Goal: Information Seeking & Learning: Learn about a topic

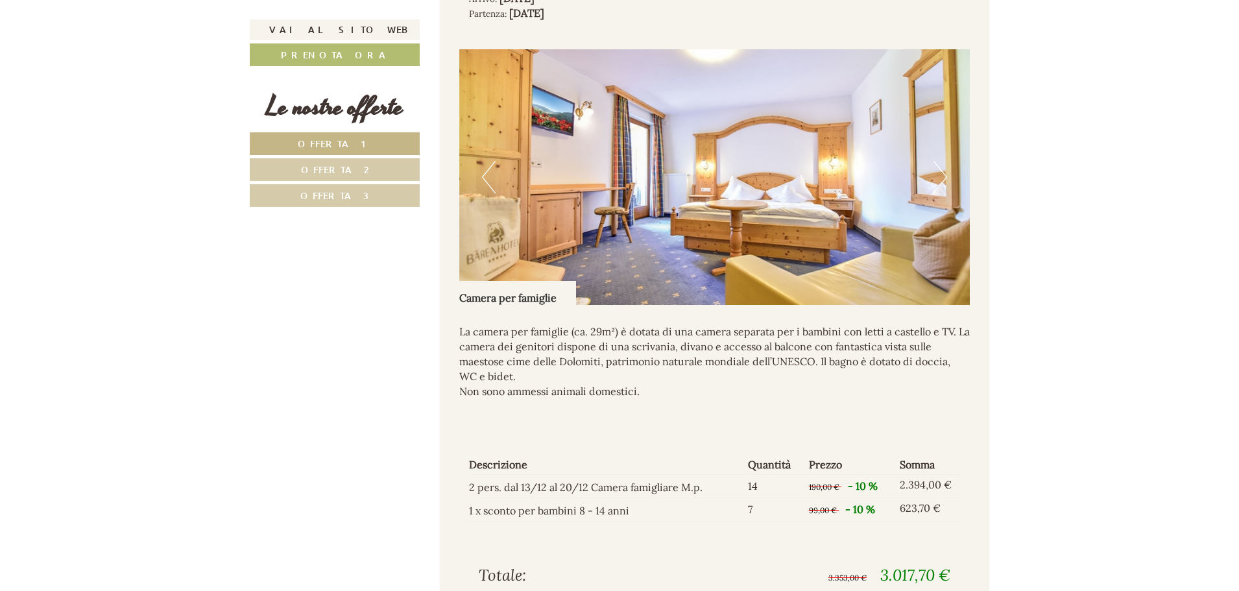
scroll to position [1882, 0]
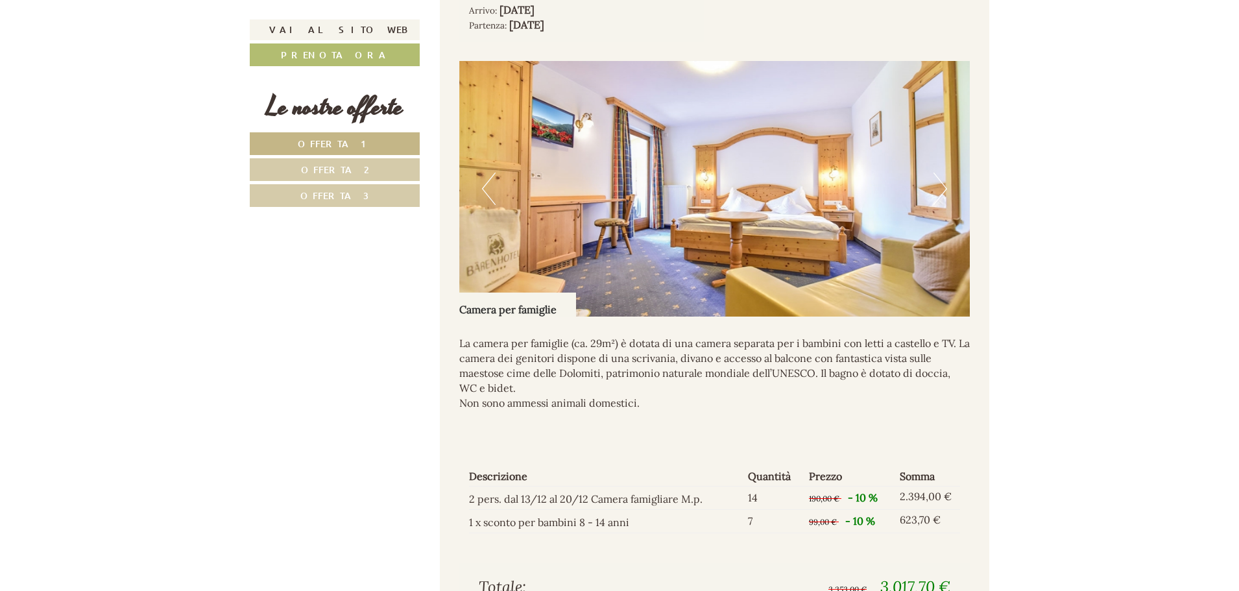
click at [940, 205] on button "Next" at bounding box center [941, 189] width 14 height 32
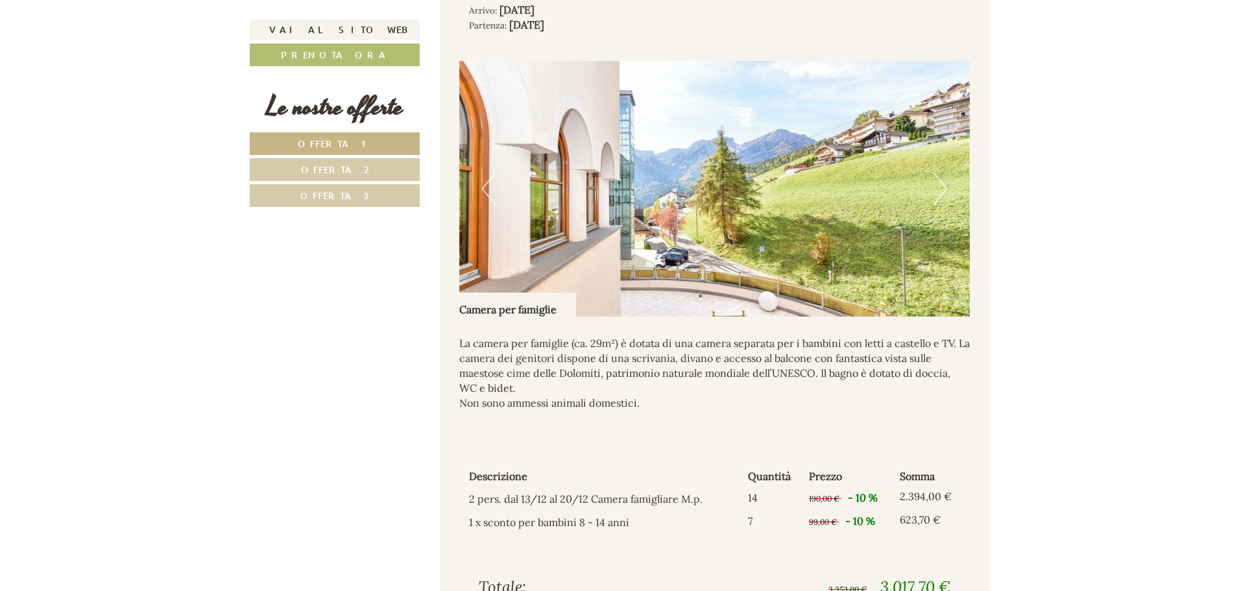
click at [941, 205] on button "Next" at bounding box center [941, 189] width 14 height 32
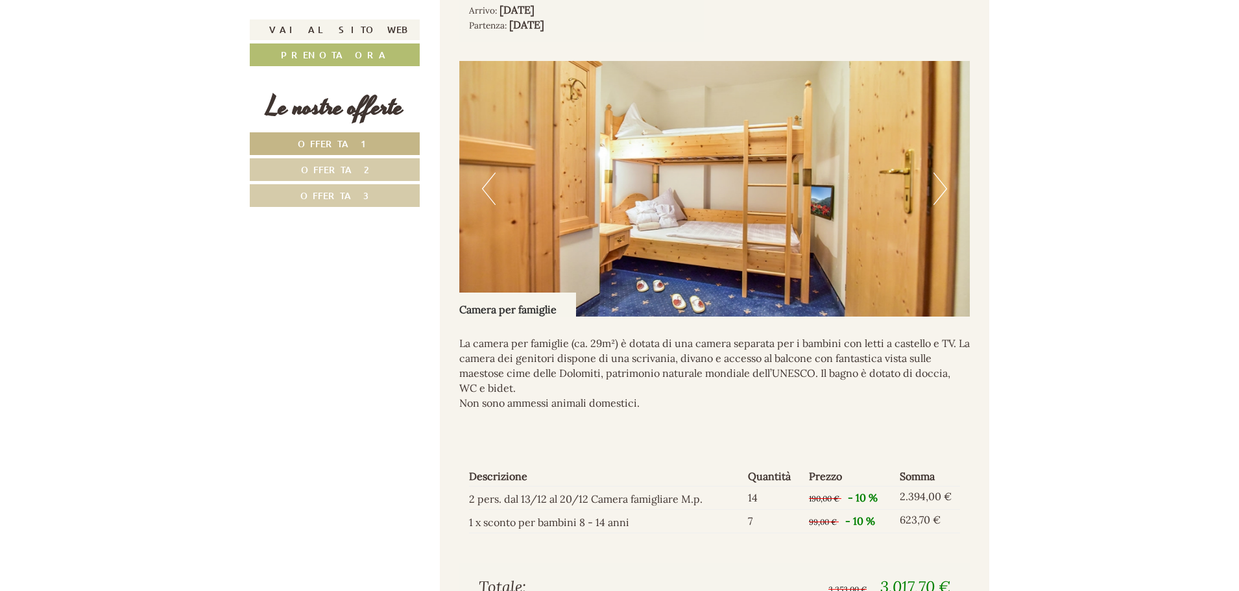
click at [483, 204] on button "Previous" at bounding box center [489, 189] width 14 height 32
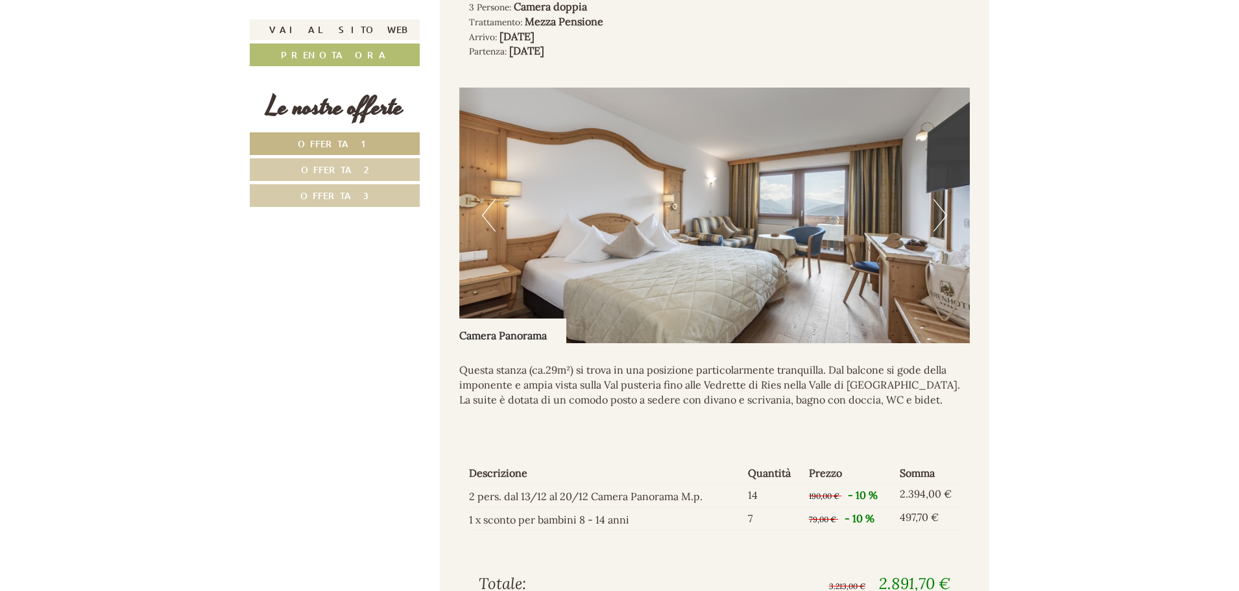
scroll to position [1038, 0]
click at [940, 232] on button "Next" at bounding box center [941, 216] width 14 height 32
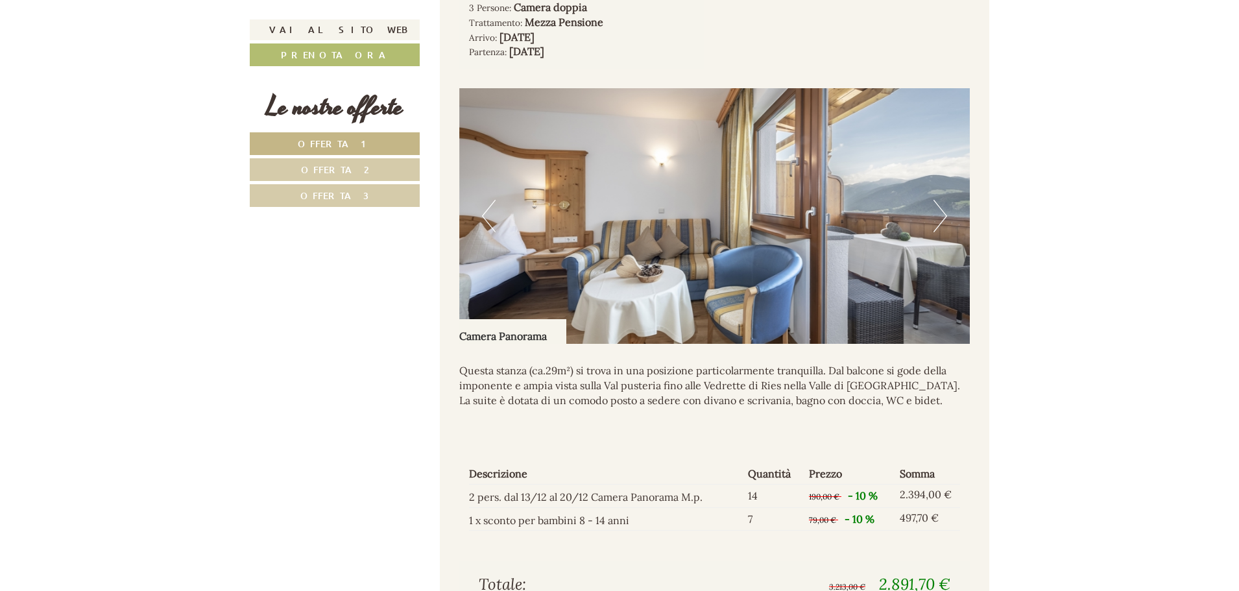
click at [946, 231] on button "Next" at bounding box center [941, 216] width 14 height 32
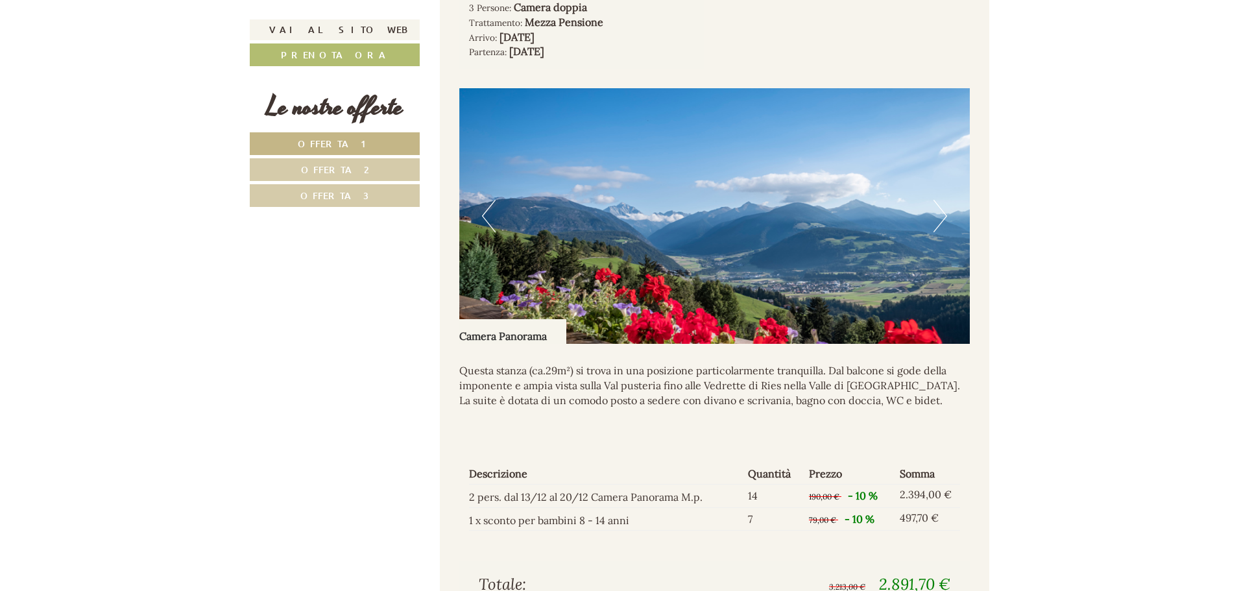
click at [946, 231] on button "Next" at bounding box center [941, 216] width 14 height 32
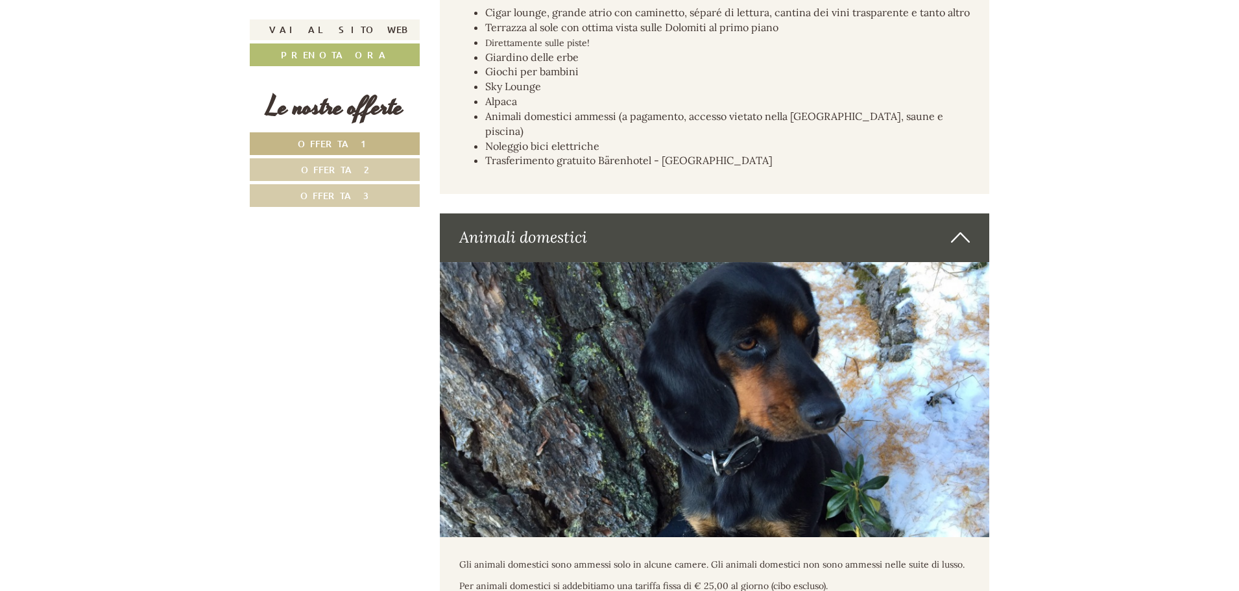
scroll to position [4672, 0]
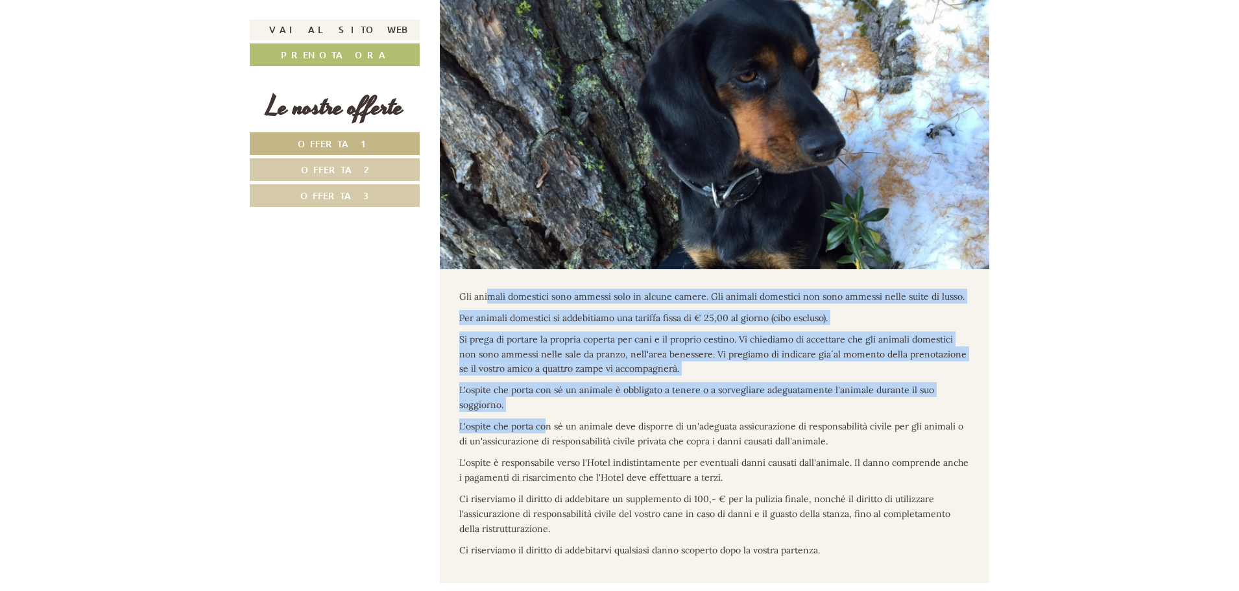
drag, startPoint x: 488, startPoint y: 279, endPoint x: 546, endPoint y: 419, distance: 151.0
click at [546, 419] on div "Gli animali domestici sono ammessi solo in alcune camere. Gli animali domestici…" at bounding box center [715, 426] width 550 height 315
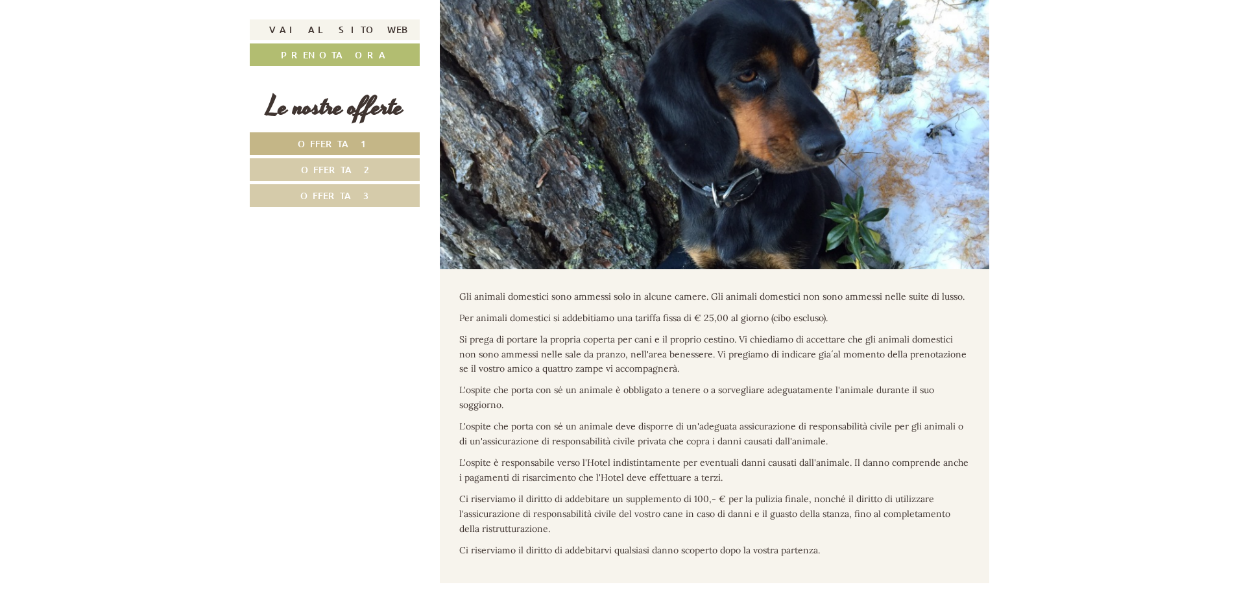
click at [557, 418] on div "Gli animali domestici sono ammessi solo in alcune camere. Gli animali domestici…" at bounding box center [715, 426] width 550 height 315
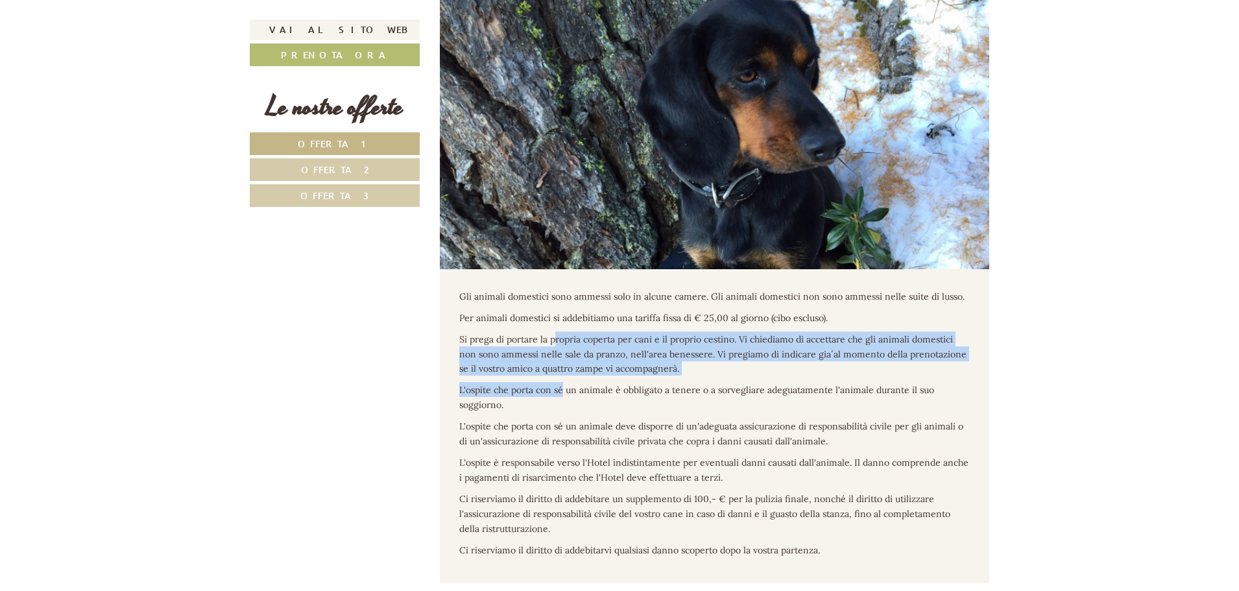
drag, startPoint x: 565, startPoint y: 395, endPoint x: 552, endPoint y: 335, distance: 61.7
click at [553, 335] on div "Gli animali domestici sono ammessi solo in alcune camere. Gli animali domestici…" at bounding box center [715, 426] width 550 height 315
click at [552, 335] on span "Si prega di portare la propria coperta per cani e il proprio cestino. Vi chiedi…" at bounding box center [712, 355] width 507 height 42
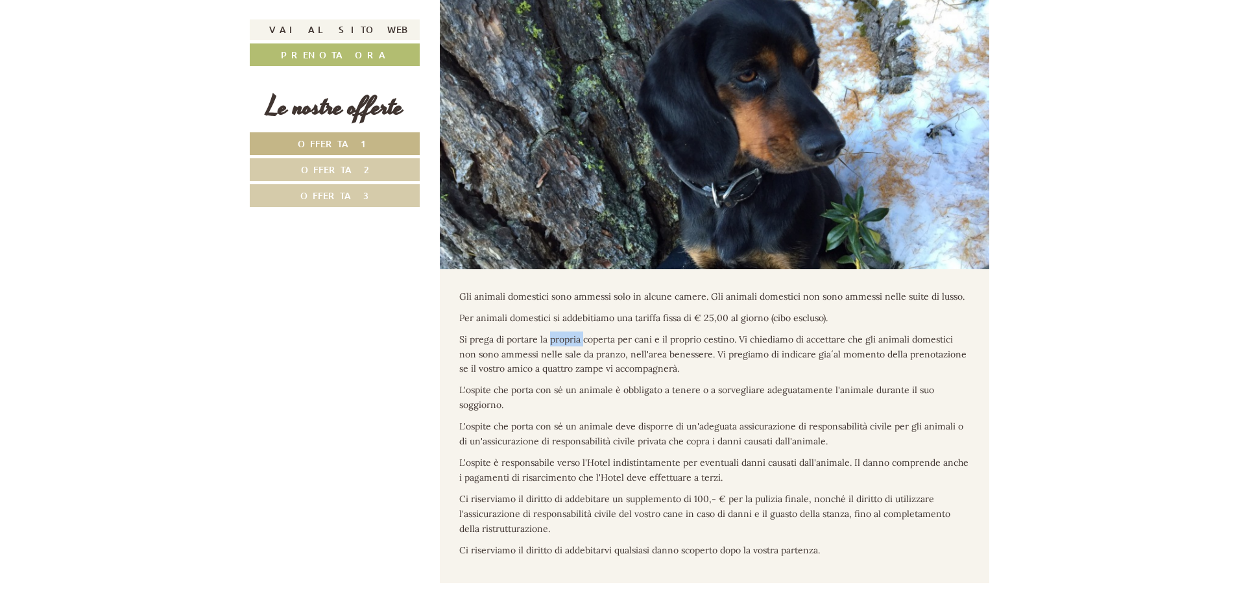
click at [552, 335] on span "Si prega di portare la propria coperta per cani e il proprio cestino. Vi chiedi…" at bounding box center [712, 355] width 507 height 42
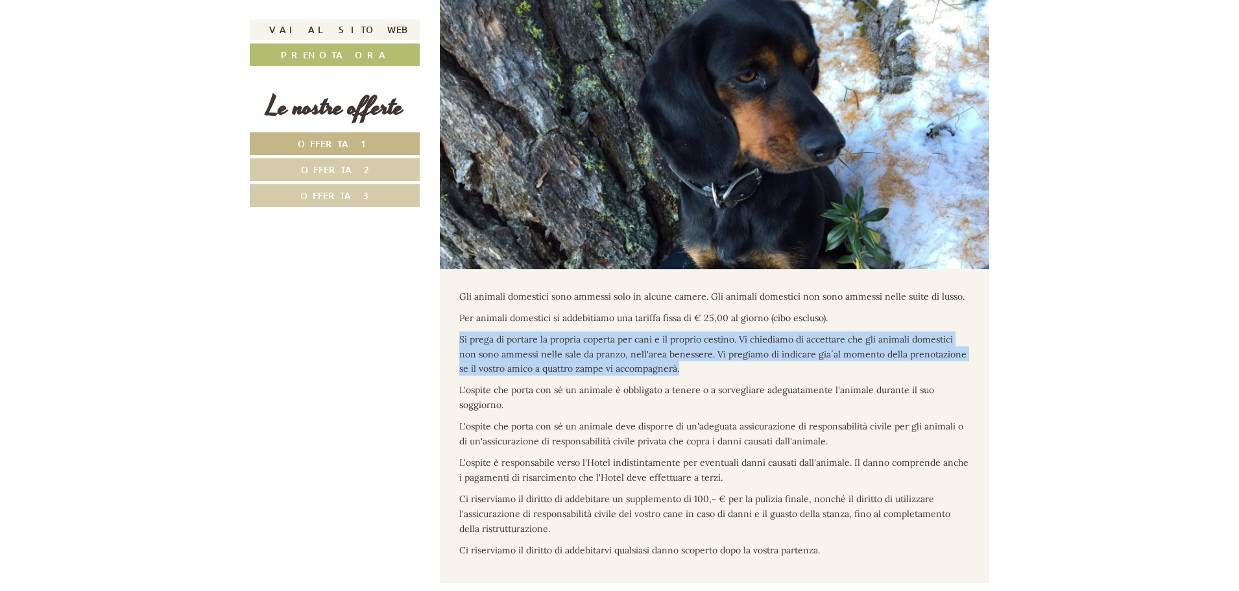
click at [552, 335] on span "Si prega di portare la propria coperta per cani e il proprio cestino. Vi chiedi…" at bounding box center [712, 355] width 507 height 42
